Goal: Task Accomplishment & Management: Use online tool/utility

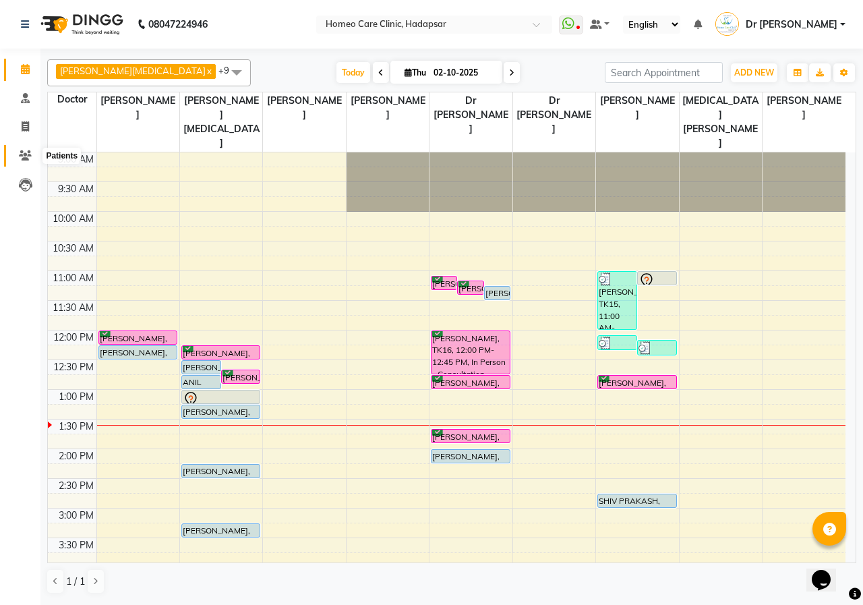
click at [26, 157] on icon at bounding box center [25, 155] width 13 height 10
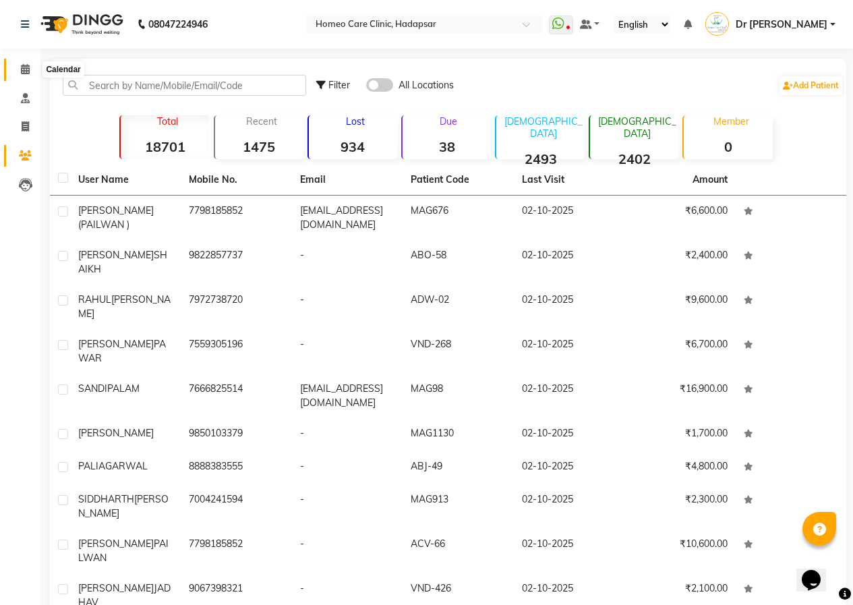
click at [24, 73] on icon at bounding box center [25, 69] width 9 height 10
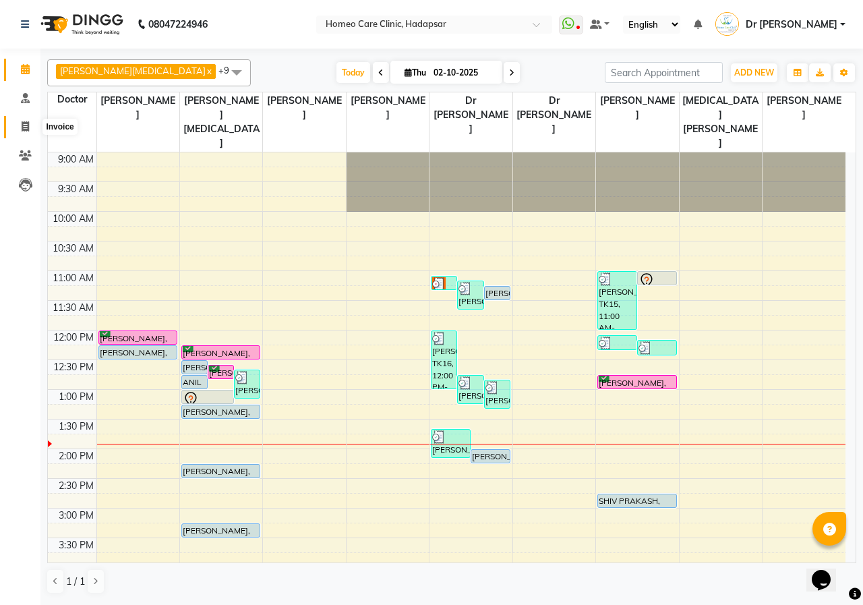
click at [17, 132] on span at bounding box center [25, 127] width 24 height 16
select select "service"
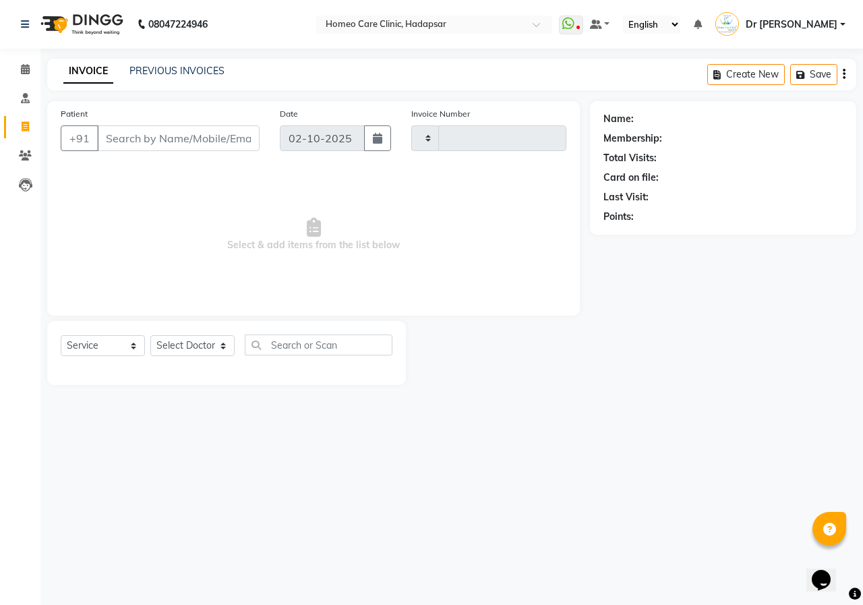
type input "3690"
select select "7485"
click at [28, 159] on icon at bounding box center [25, 155] width 13 height 10
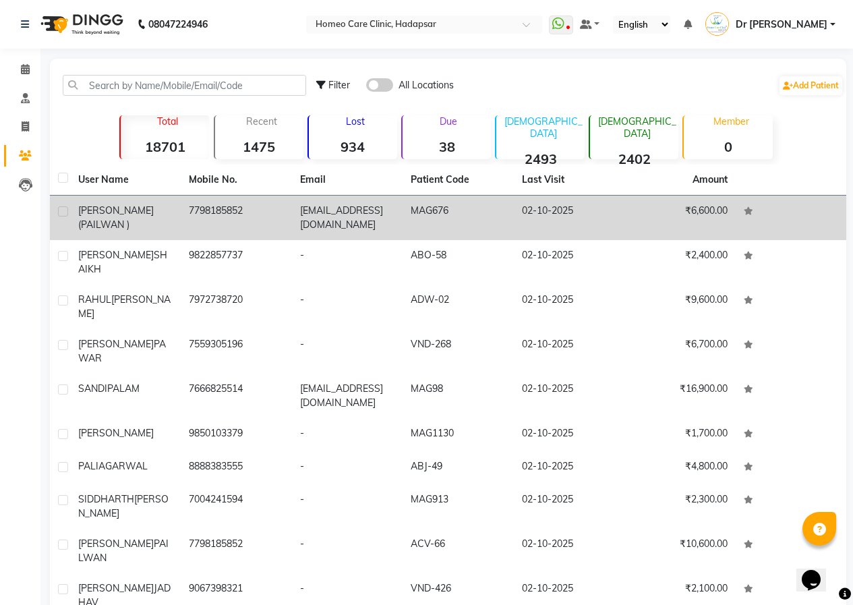
click at [165, 223] on div "[PERSON_NAME] (PAILWAN )" at bounding box center [125, 218] width 94 height 28
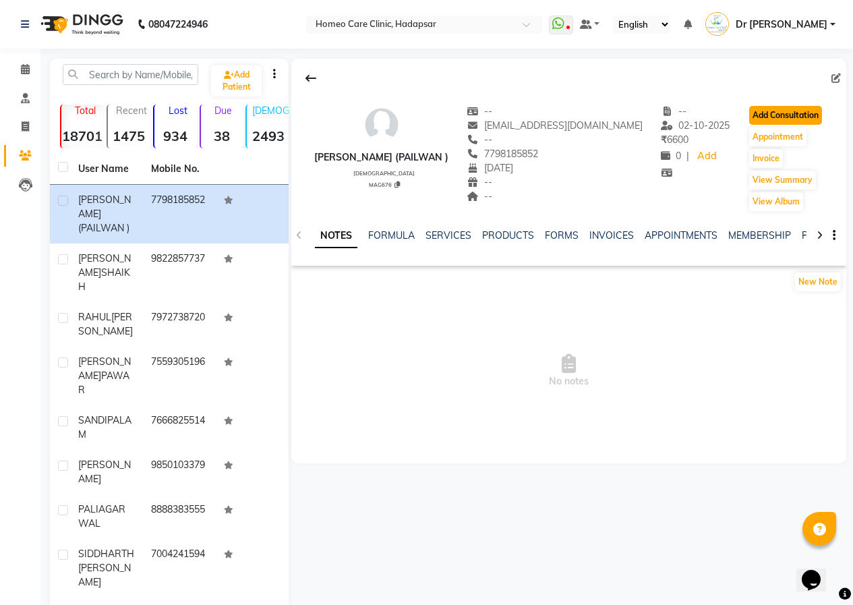
click at [775, 109] on button "Add Consultation" at bounding box center [785, 115] width 73 height 19
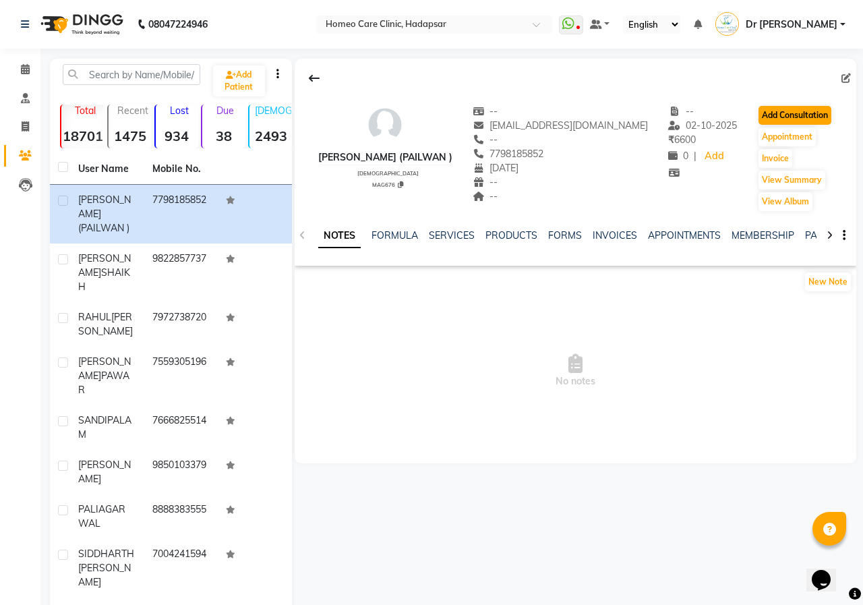
select select "[DEMOGRAPHIC_DATA]"
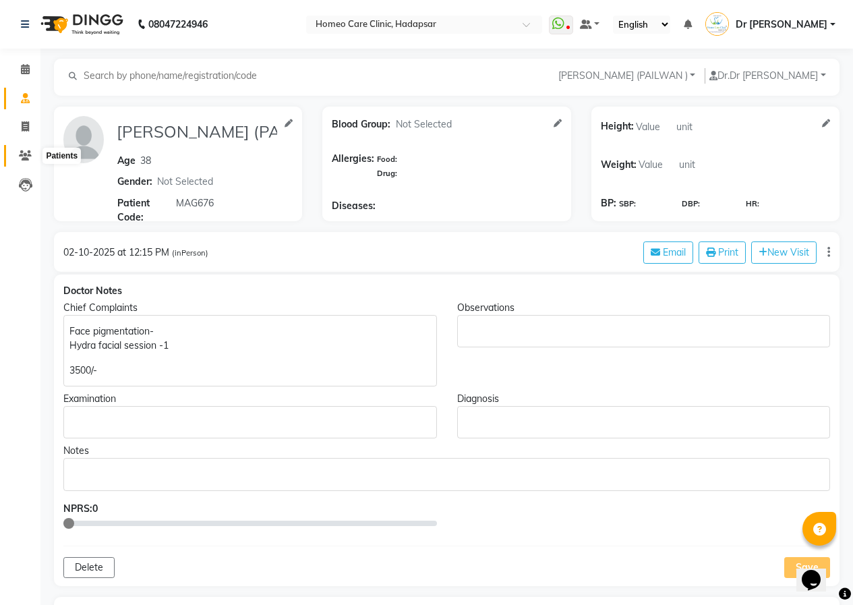
click at [25, 156] on icon at bounding box center [25, 155] width 13 height 10
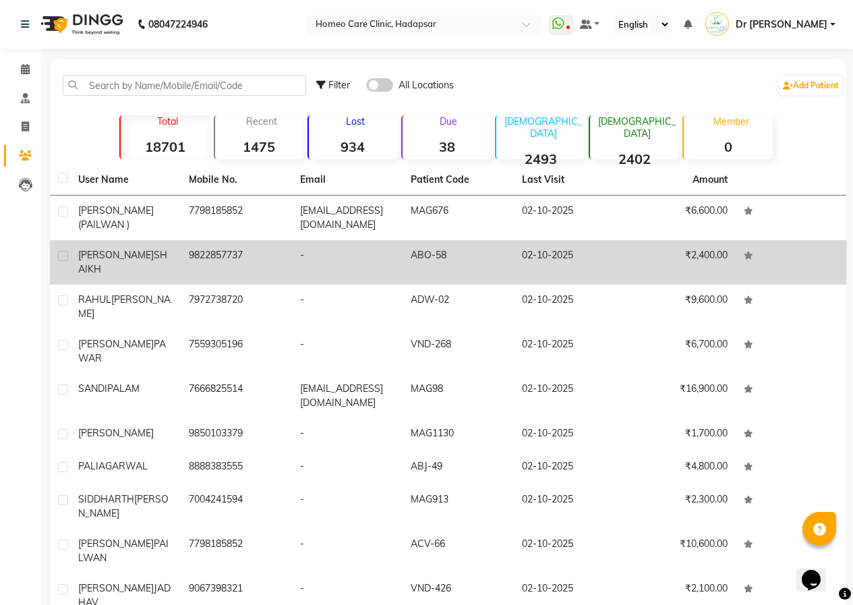
drag, startPoint x: 432, startPoint y: 270, endPoint x: 448, endPoint y: 264, distance: 16.7
click at [448, 264] on td "ABO-58" at bounding box center [458, 262] width 111 height 45
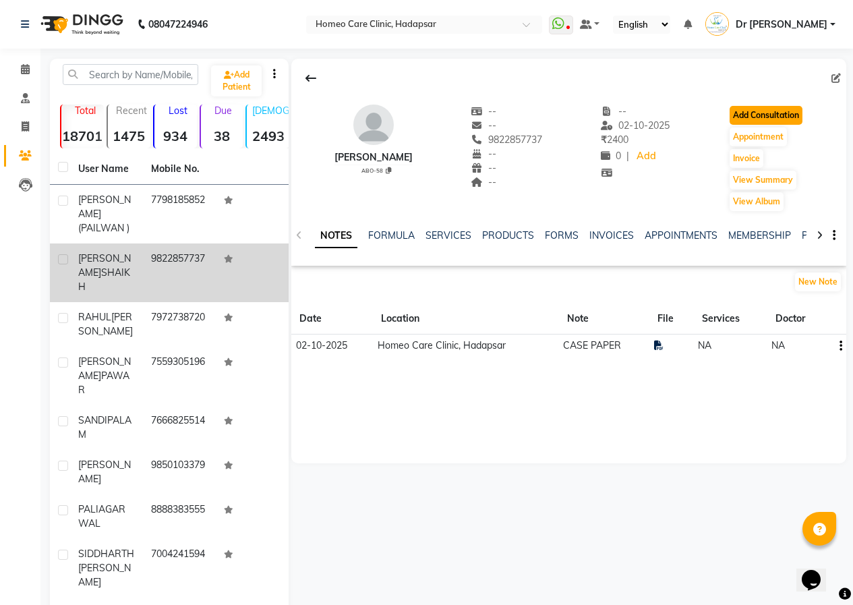
click at [739, 112] on button "Add Consultation" at bounding box center [766, 115] width 73 height 19
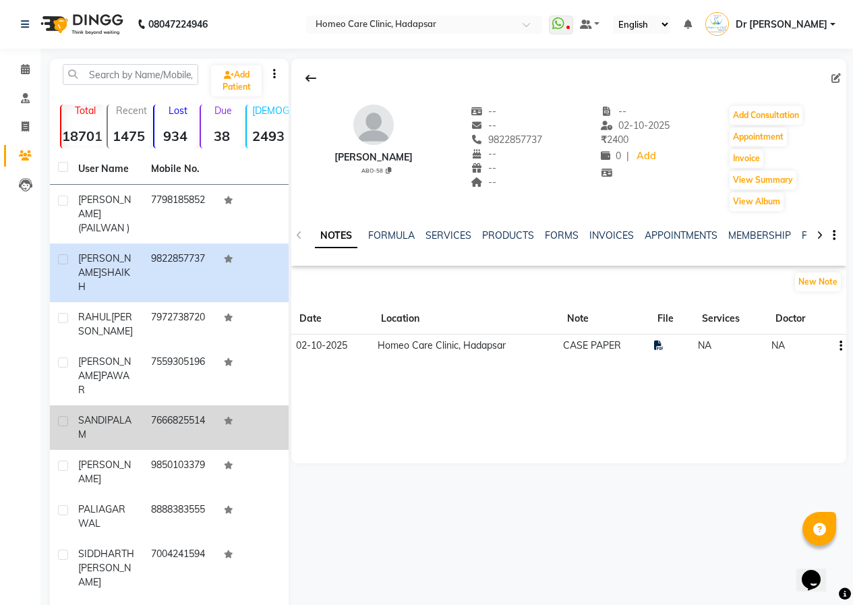
click at [129, 413] on div "[PERSON_NAME]" at bounding box center [106, 427] width 57 height 28
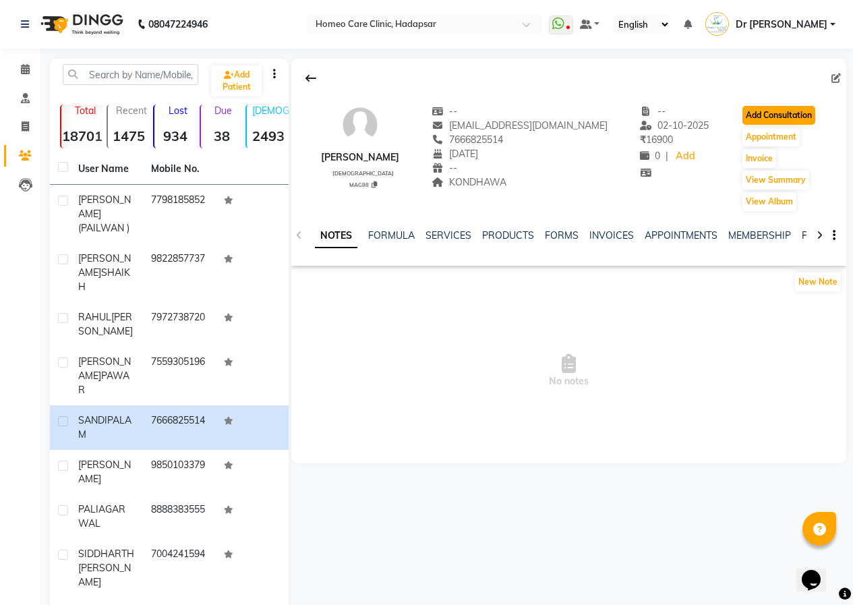
click at [748, 118] on button "Add Consultation" at bounding box center [778, 115] width 73 height 19
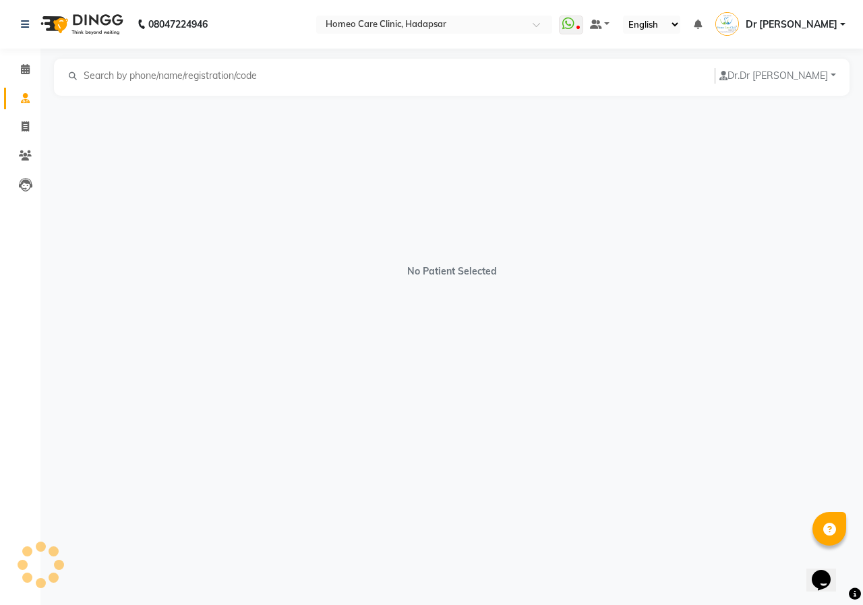
select select "[DEMOGRAPHIC_DATA]"
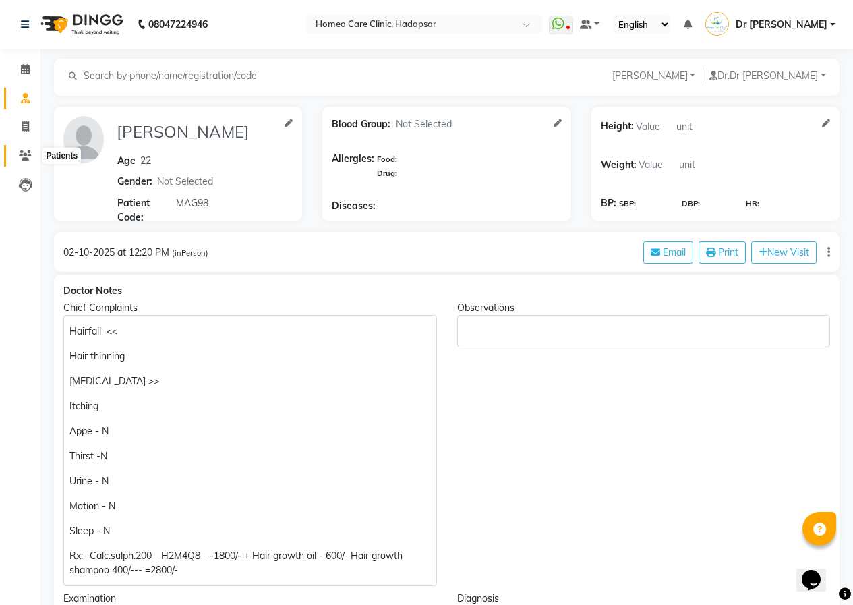
click at [28, 154] on icon at bounding box center [25, 155] width 13 height 10
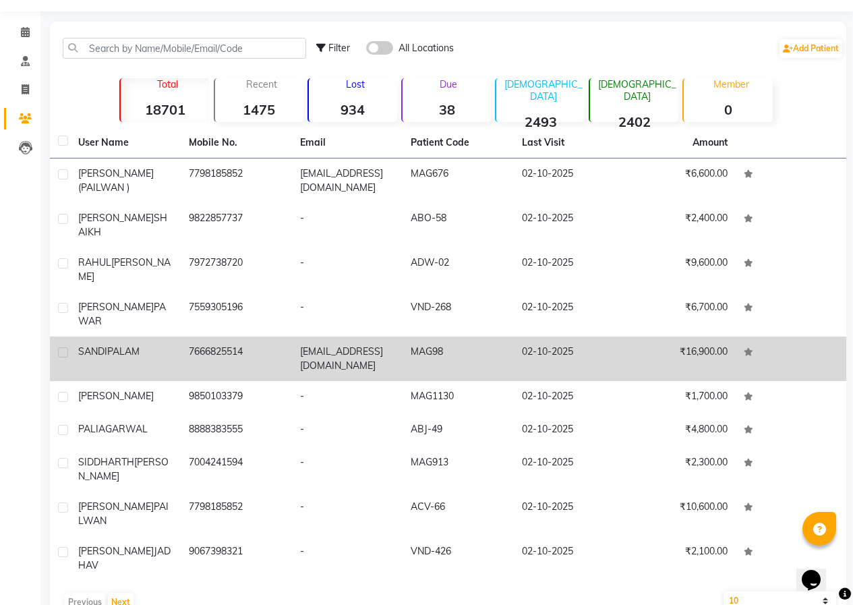
scroll to position [39, 0]
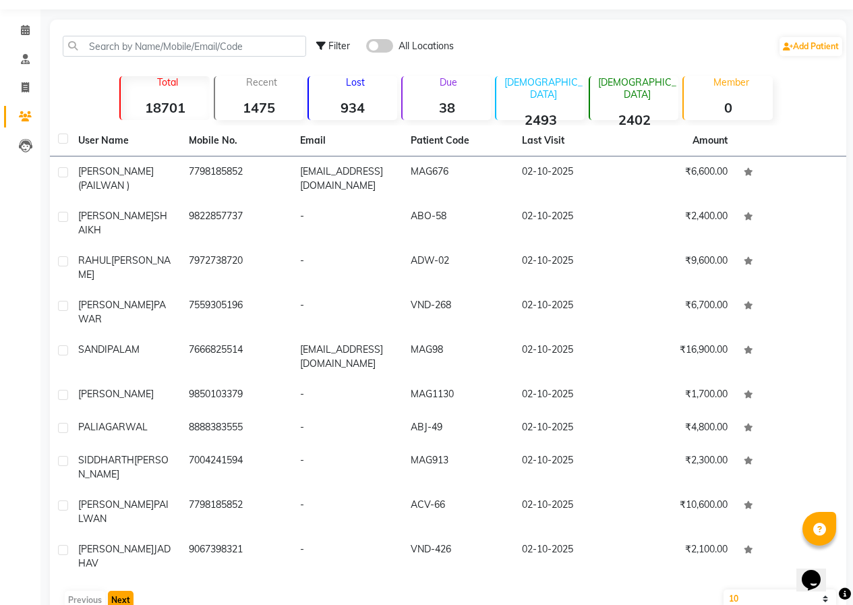
click at [121, 591] on button "Next" at bounding box center [121, 600] width 26 height 19
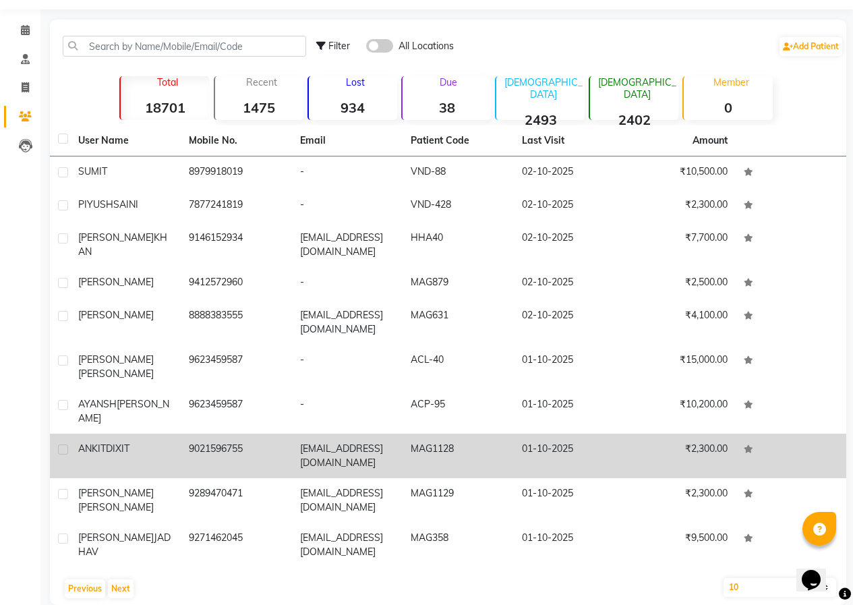
click at [148, 445] on div "ANKIT DIXIT" at bounding box center [125, 449] width 94 height 14
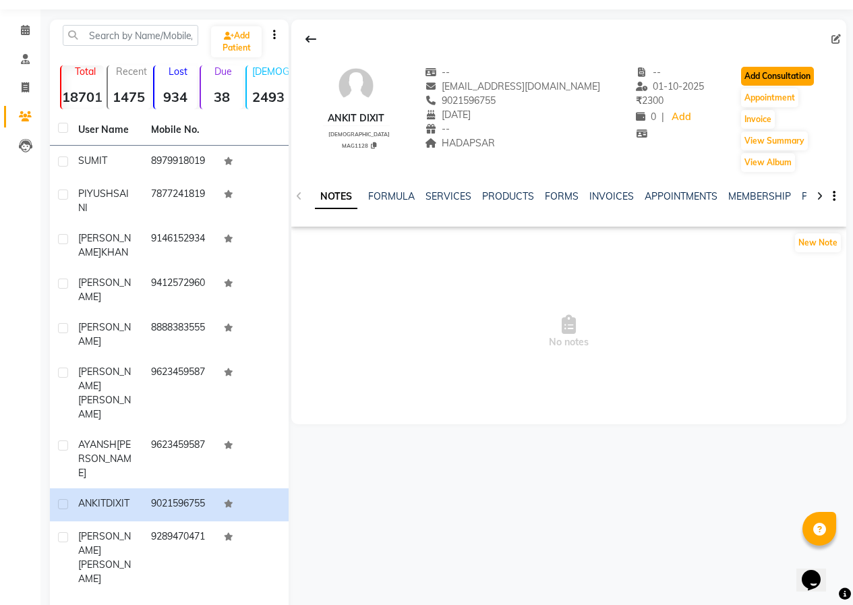
click at [799, 67] on button "Add Consultation" at bounding box center [777, 76] width 73 height 19
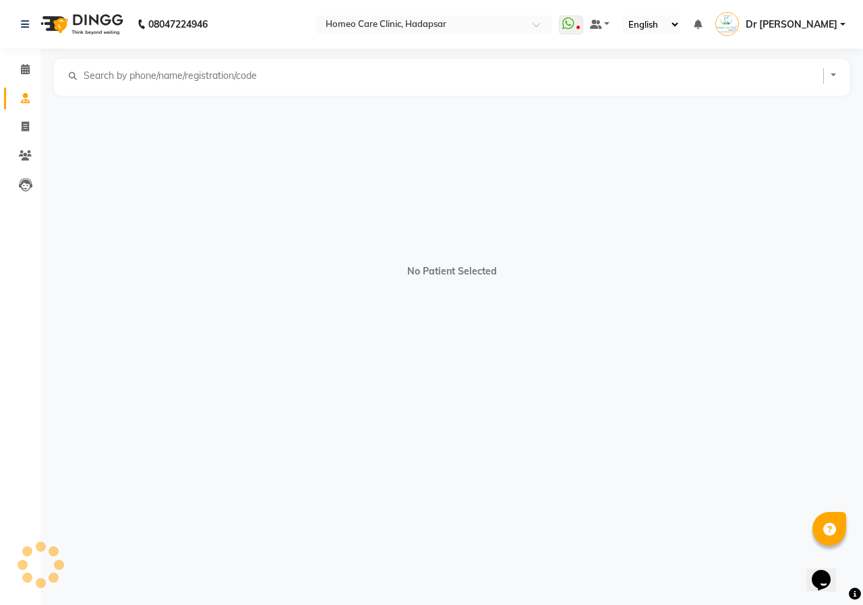
select select "[DEMOGRAPHIC_DATA]"
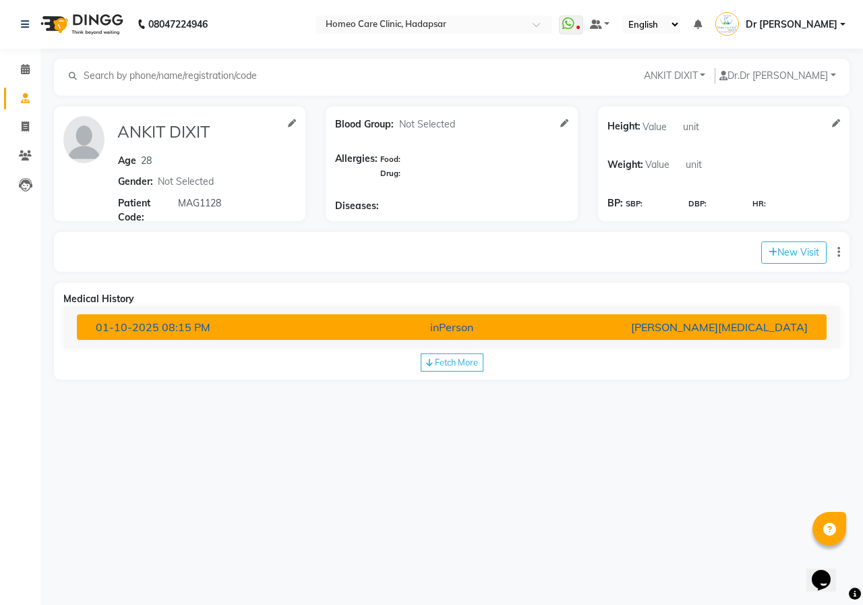
click at [140, 327] on span "01-10-2025" at bounding box center [127, 326] width 63 height 13
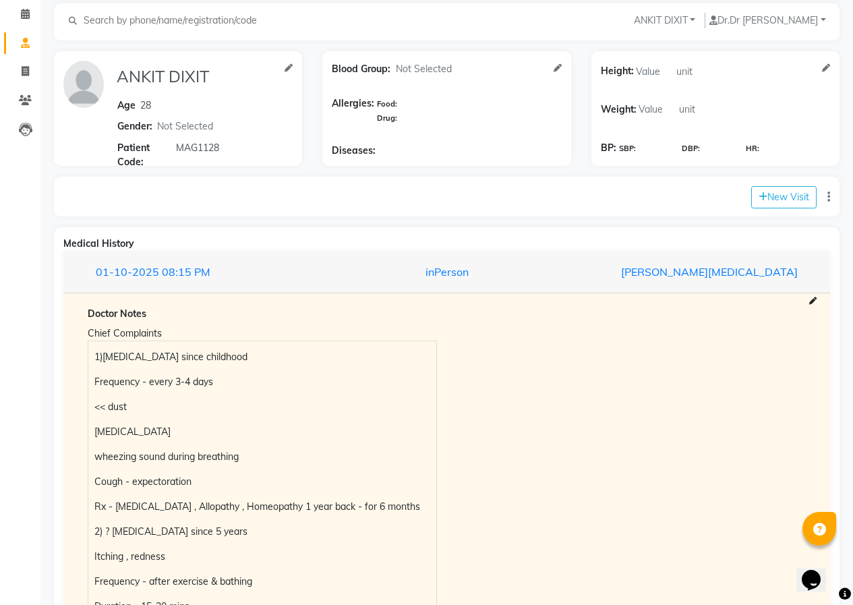
scroll to position [55, 0]
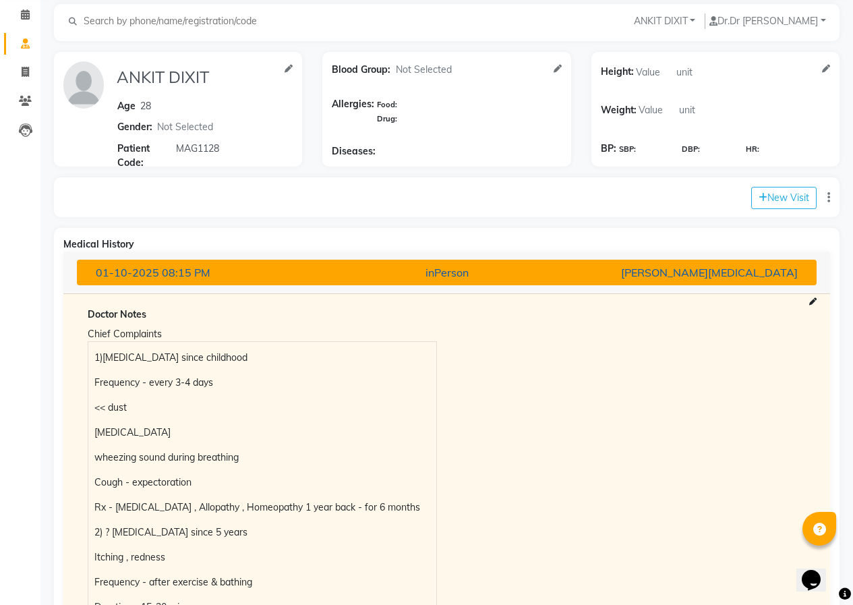
click at [132, 268] on span "01-10-2025" at bounding box center [127, 272] width 63 height 13
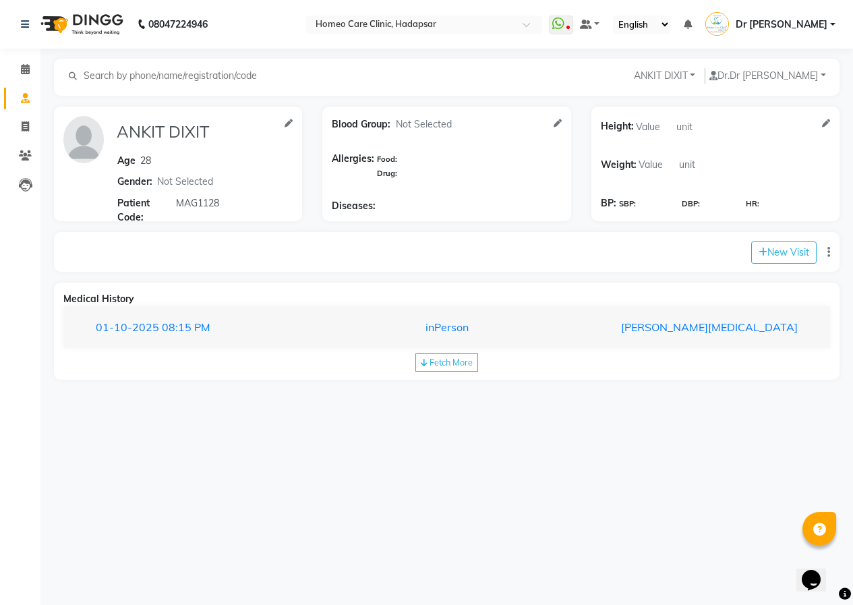
scroll to position [0, 0]
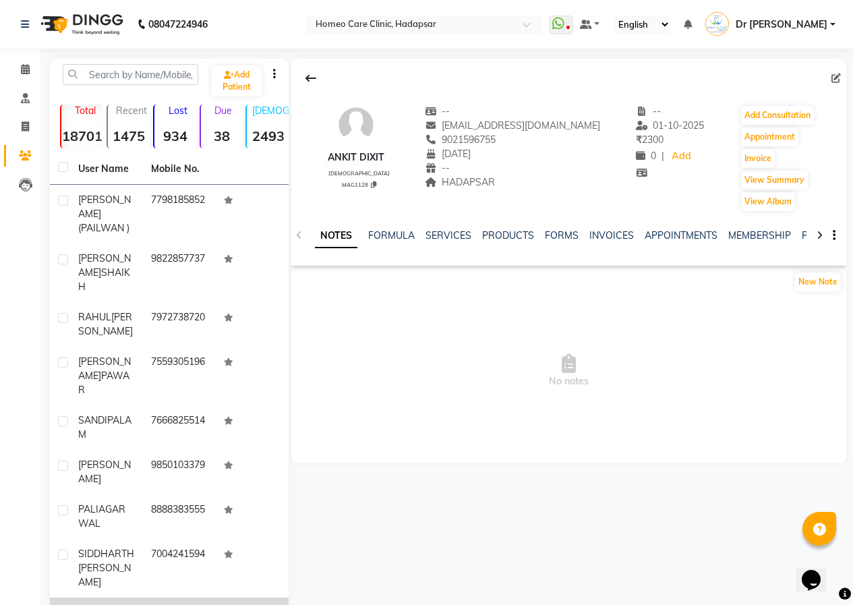
scroll to position [125, 0]
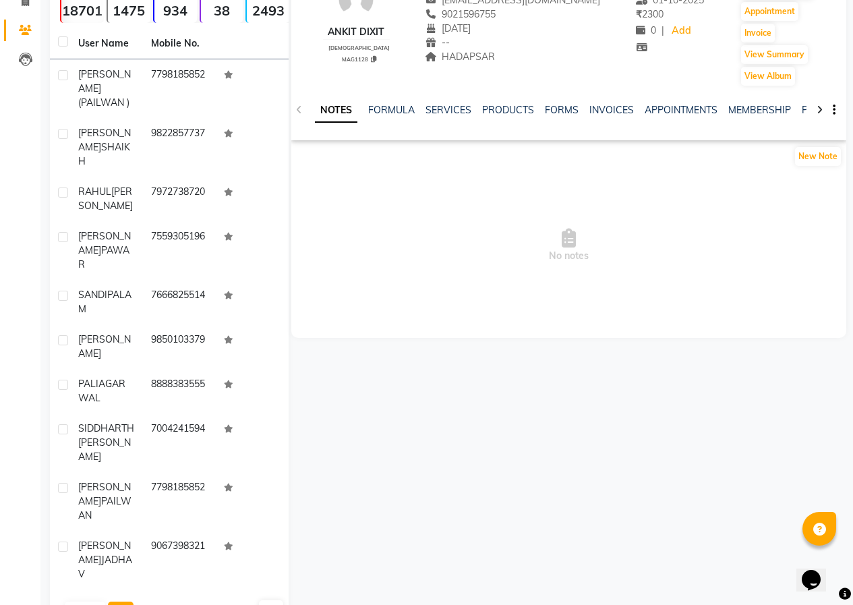
click at [119, 601] on button "Next" at bounding box center [121, 610] width 26 height 19
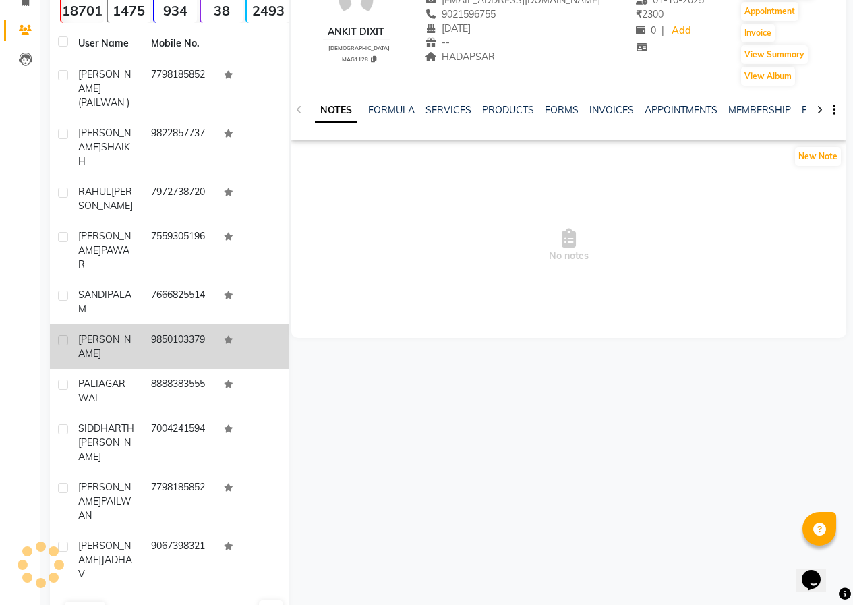
scroll to position [60, 0]
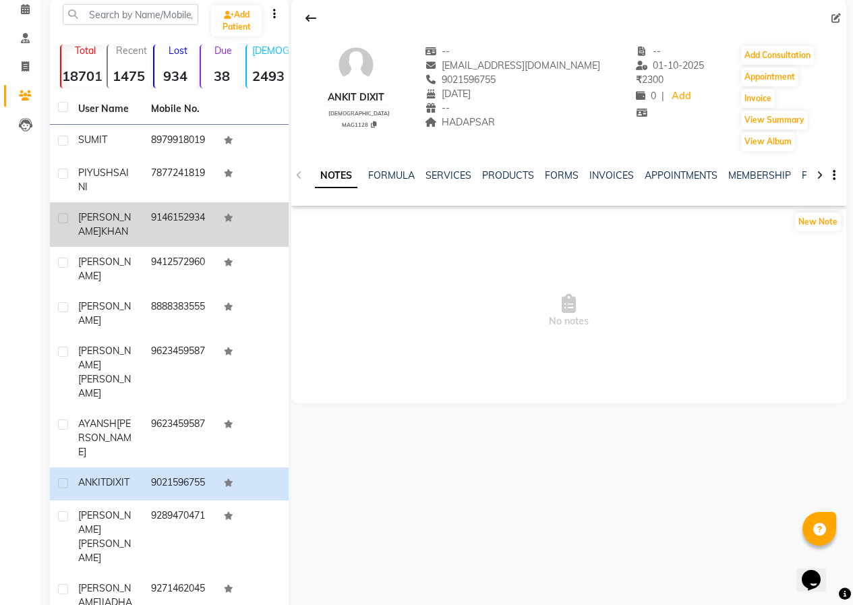
click at [154, 236] on td "9146152934" at bounding box center [179, 224] width 73 height 45
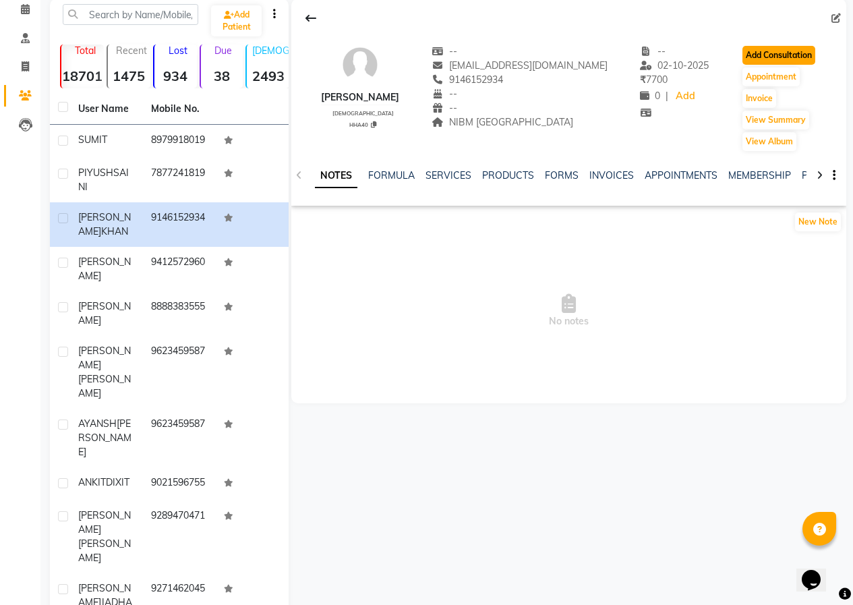
click at [750, 51] on button "Add Consultation" at bounding box center [778, 55] width 73 height 19
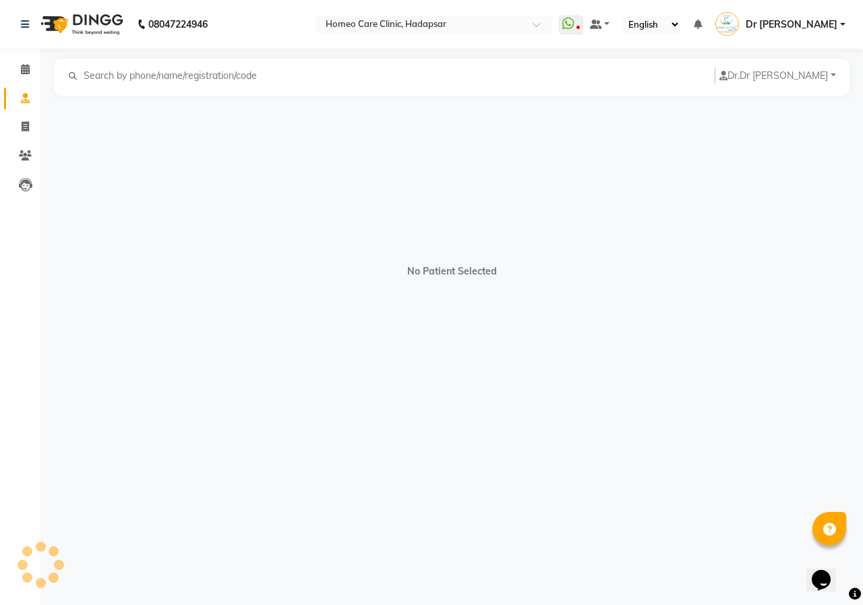
select select "[DEMOGRAPHIC_DATA]"
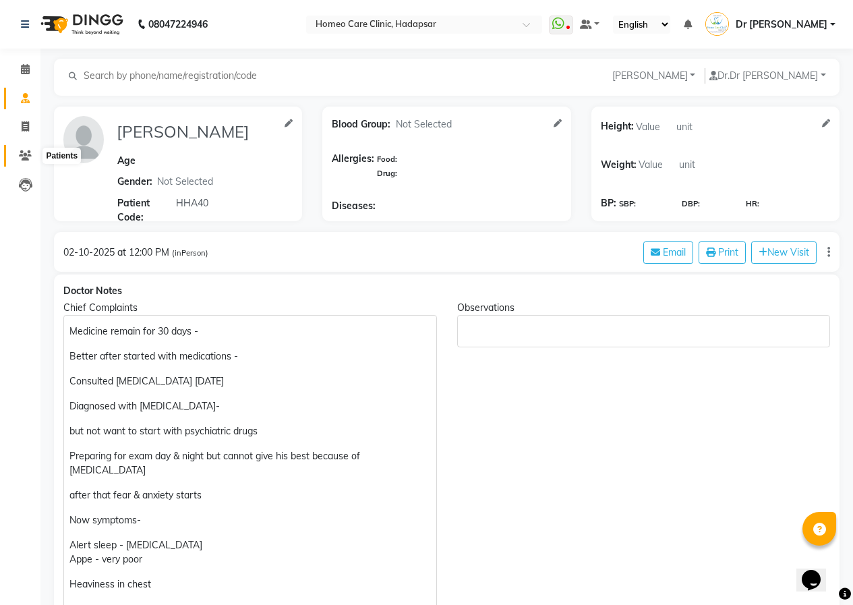
click at [22, 156] on icon at bounding box center [25, 155] width 13 height 10
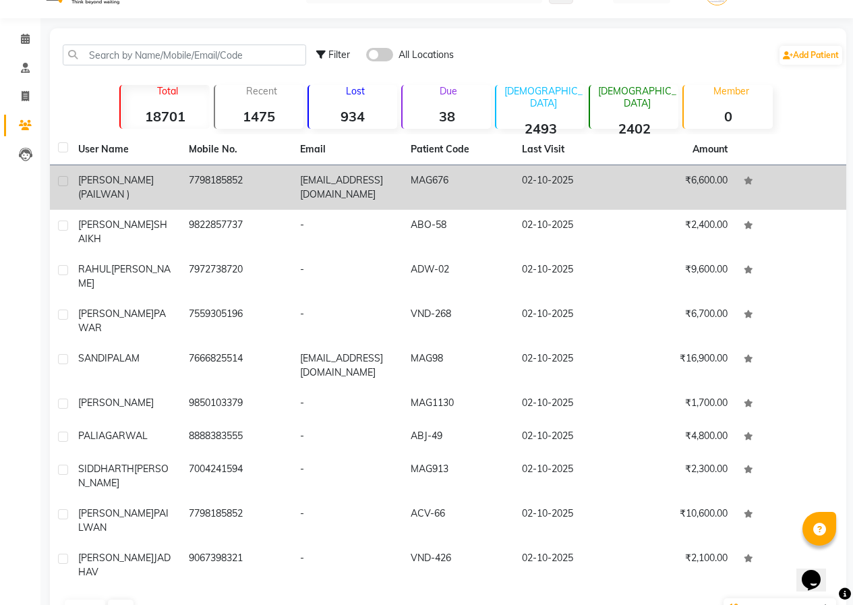
scroll to position [39, 0]
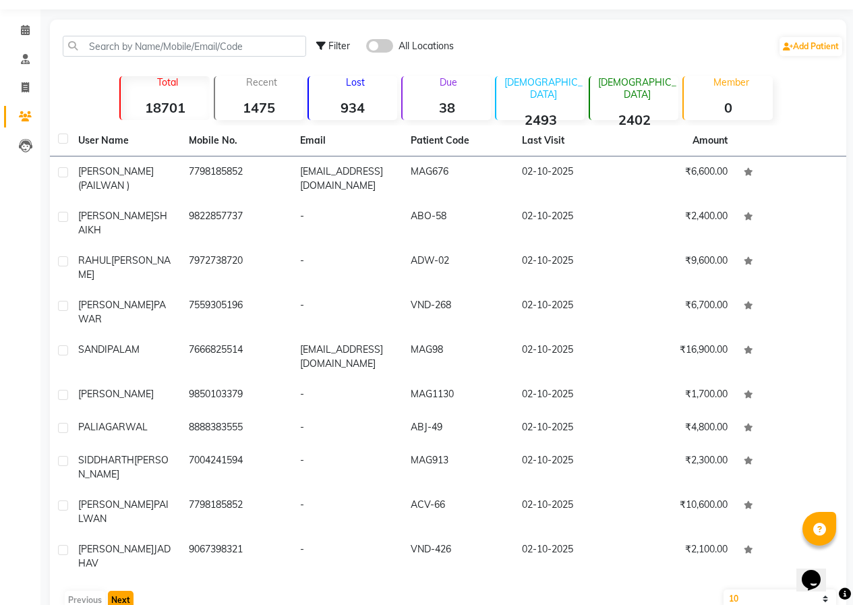
click at [122, 591] on button "Next" at bounding box center [121, 600] width 26 height 19
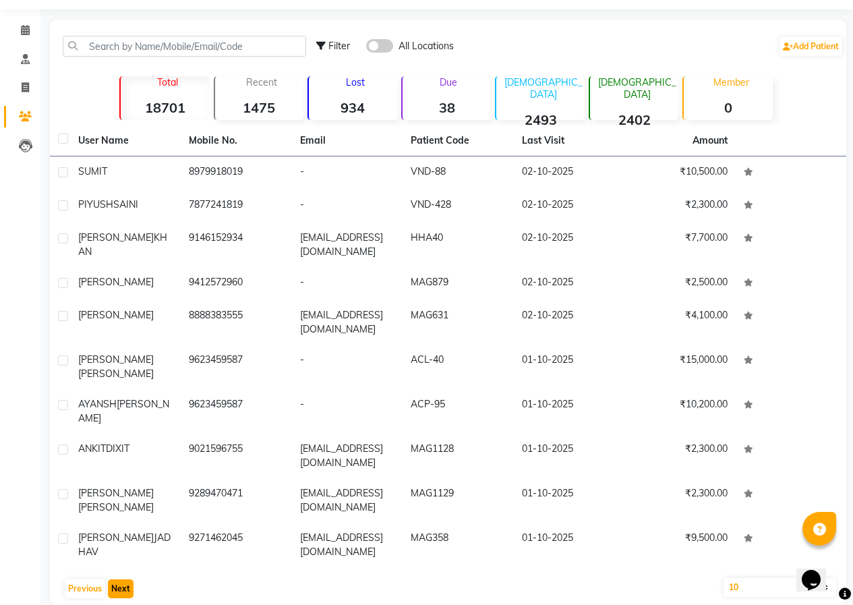
click at [125, 592] on button "Next" at bounding box center [121, 588] width 26 height 19
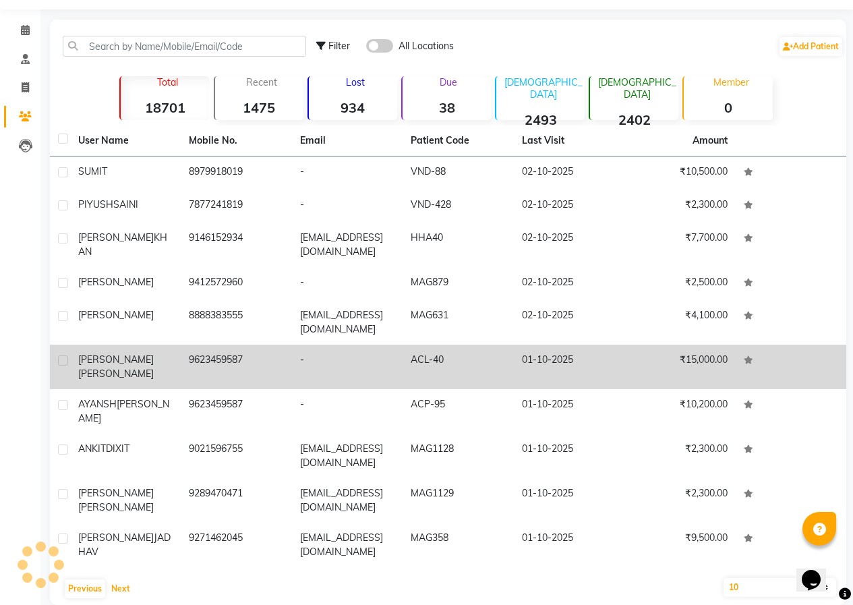
scroll to position [36, 0]
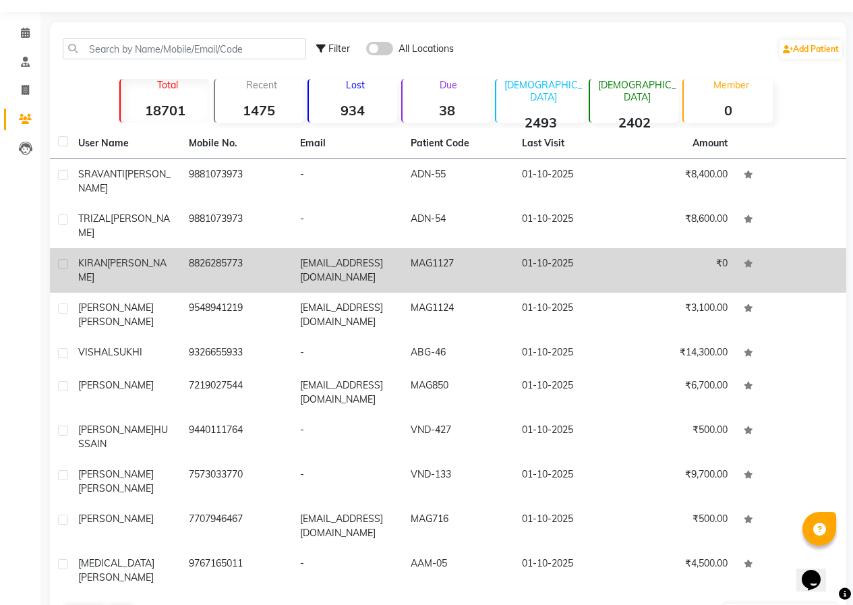
click at [302, 256] on td "[EMAIL_ADDRESS][DOMAIN_NAME]" at bounding box center [347, 270] width 111 height 45
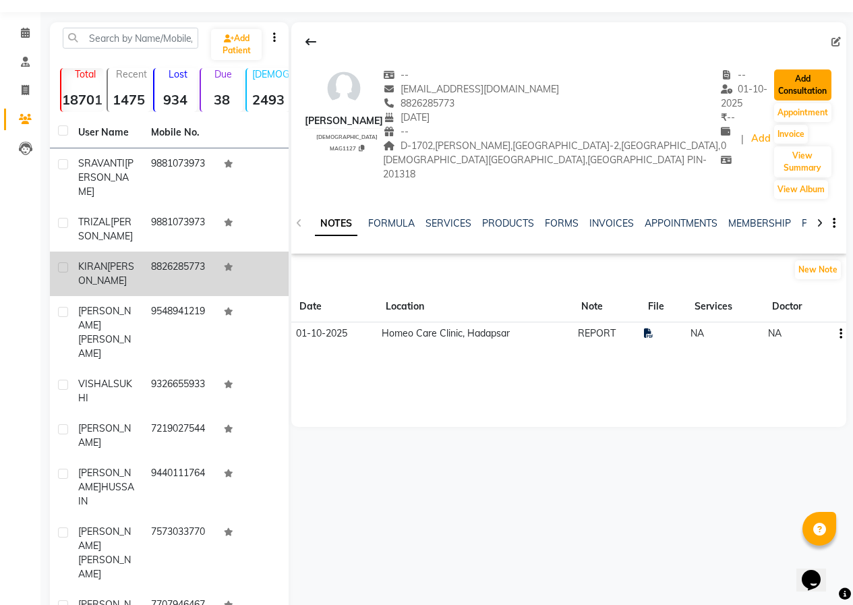
click at [798, 79] on button "Add Consultation" at bounding box center [802, 84] width 57 height 31
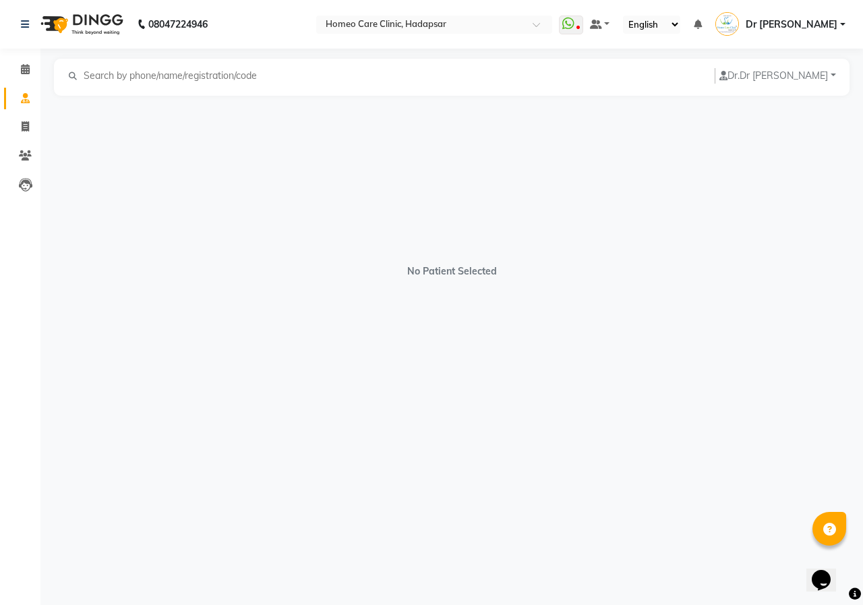
select select "[DEMOGRAPHIC_DATA]"
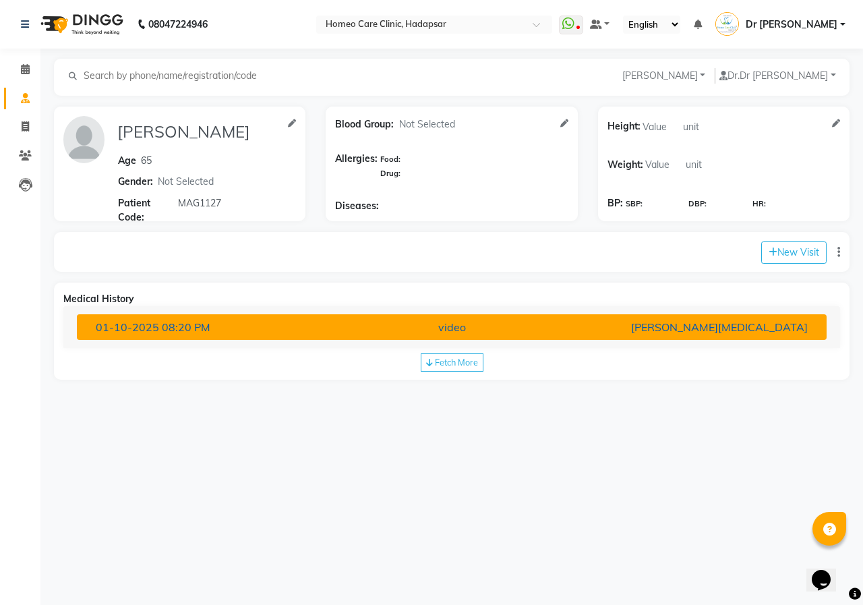
click at [218, 326] on div "[DATE] 08:20 PM" at bounding box center [208, 327] width 244 height 16
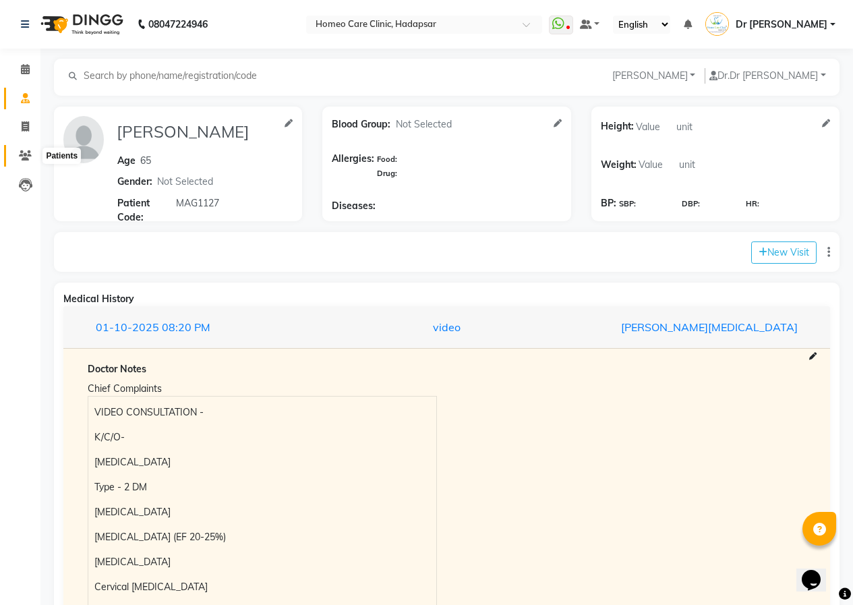
click at [25, 156] on icon at bounding box center [25, 155] width 13 height 10
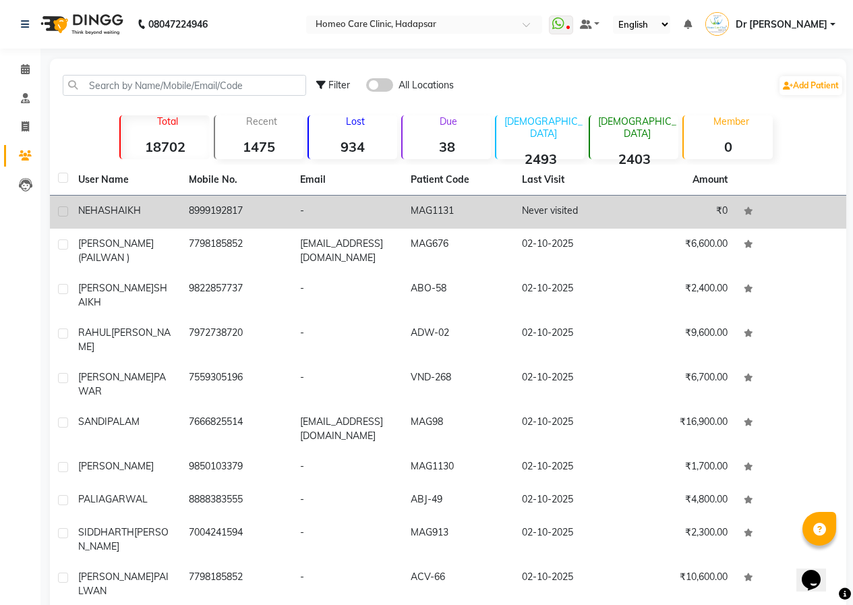
click at [353, 216] on td "-" at bounding box center [347, 212] width 111 height 33
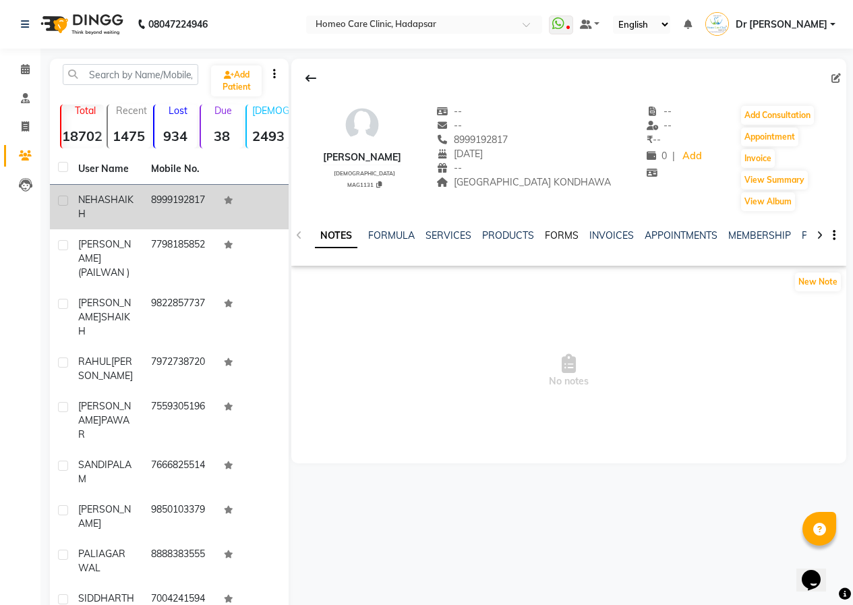
drag, startPoint x: 574, startPoint y: 231, endPoint x: 556, endPoint y: 245, distance: 23.1
click at [572, 231] on link "FORMS" at bounding box center [562, 235] width 34 height 12
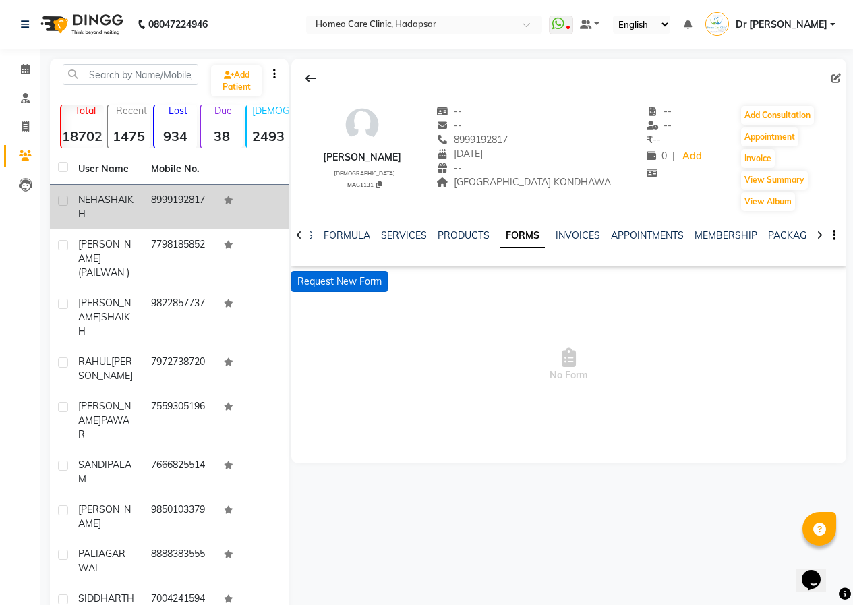
click at [362, 283] on button "Request New Form" at bounding box center [339, 281] width 96 height 21
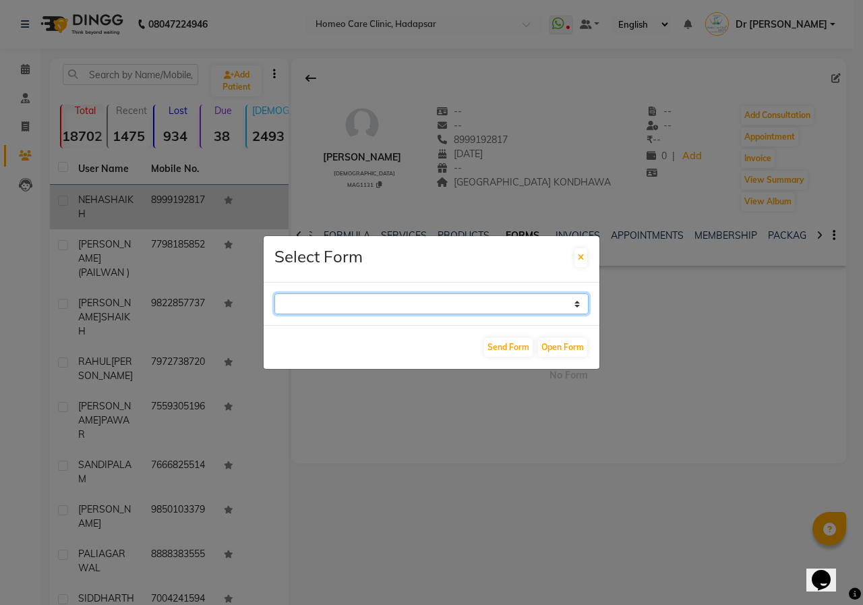
click at [354, 305] on select "Case Taking Form" at bounding box center [431, 303] width 314 height 21
select select "196"
click at [274, 293] on select "Case Taking Form" at bounding box center [431, 303] width 314 height 21
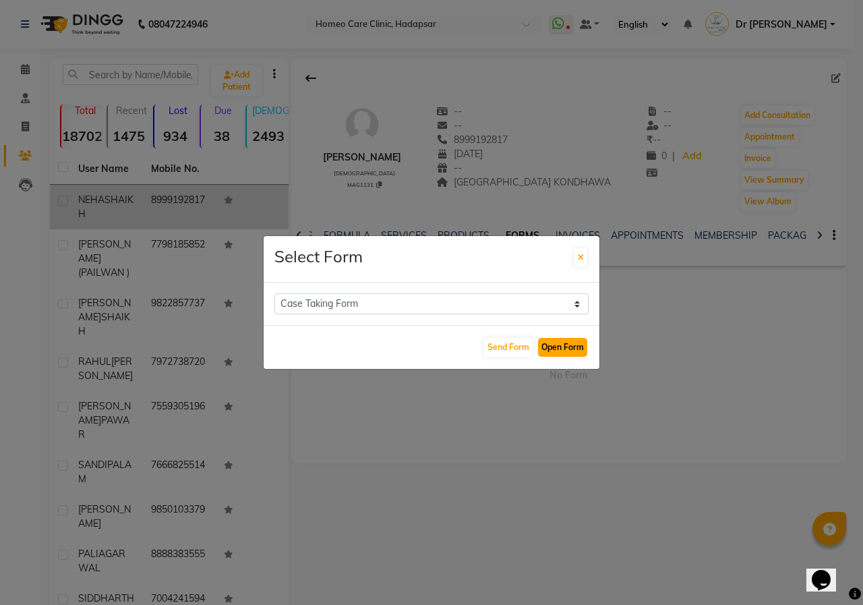
click at [568, 347] on button "Open Form" at bounding box center [562, 347] width 49 height 19
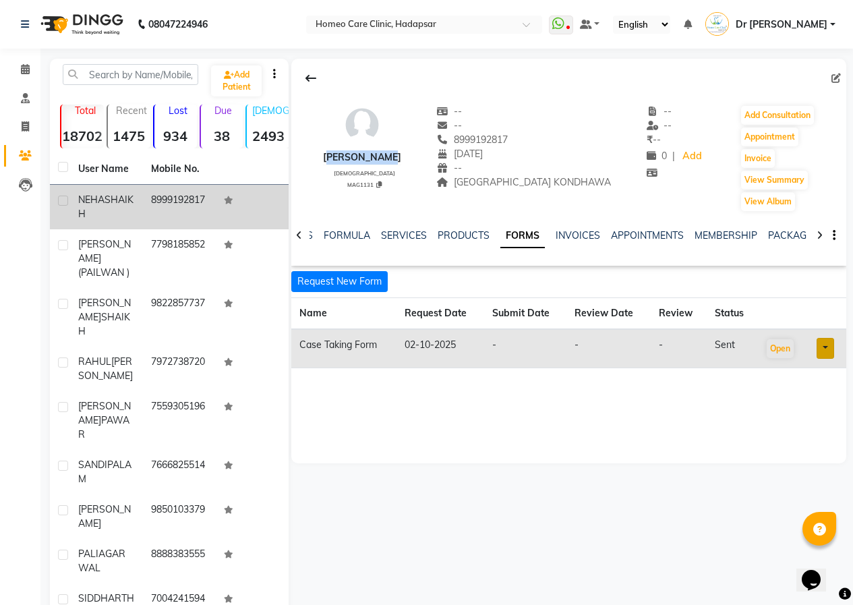
drag, startPoint x: 330, startPoint y: 156, endPoint x: 400, endPoint y: 156, distance: 70.1
click at [400, 156] on div "[PERSON_NAME] [DEMOGRAPHIC_DATA] MAG1131 -- -- 8999192817 [DATE] -- [GEOGRAPHIC…" at bounding box center [568, 151] width 555 height 121
copy div "[PERSON_NAME]"
click at [463, 138] on span "8999192817" at bounding box center [471, 140] width 71 height 12
drag, startPoint x: 463, startPoint y: 138, endPoint x: 516, endPoint y: 134, distance: 52.8
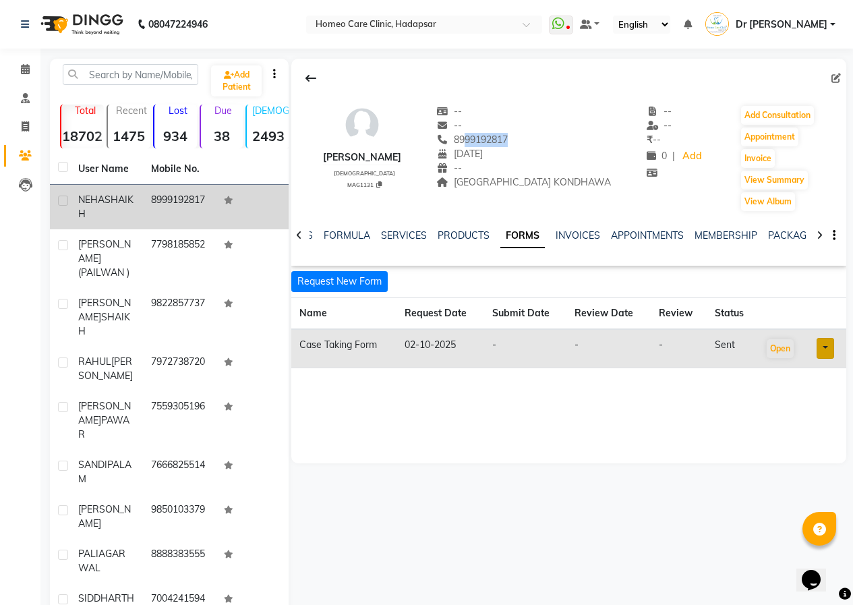
click at [508, 134] on span "8999192817" at bounding box center [471, 140] width 71 height 12
copy div "[PHONE_NUMBER] Mobile No."
